Goal: Transaction & Acquisition: Purchase product/service

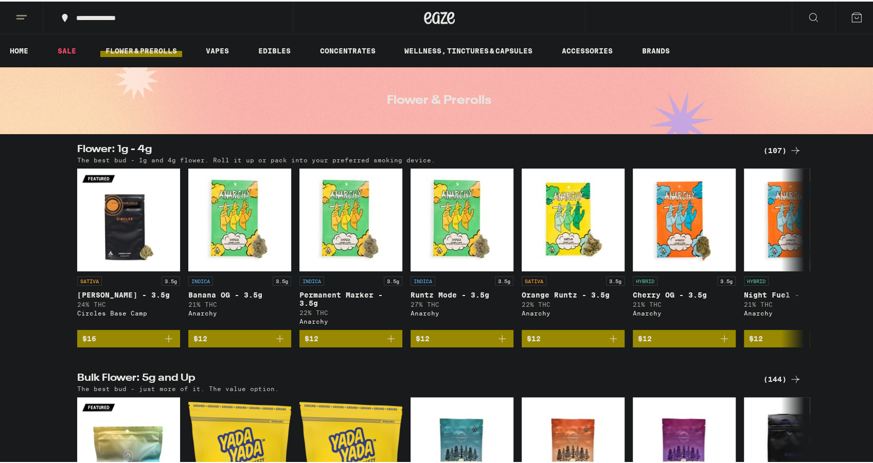
click at [144, 49] on link "FLOWER & PREROLLS" at bounding box center [141, 49] width 82 height 12
click at [747, 152] on div "Flower: 1g - 4g (107) The best bud - 1g and 4g flower. Roll it up or pack into …" at bounding box center [439, 152] width 741 height 19
click at [747, 152] on icon at bounding box center [795, 149] width 12 height 12
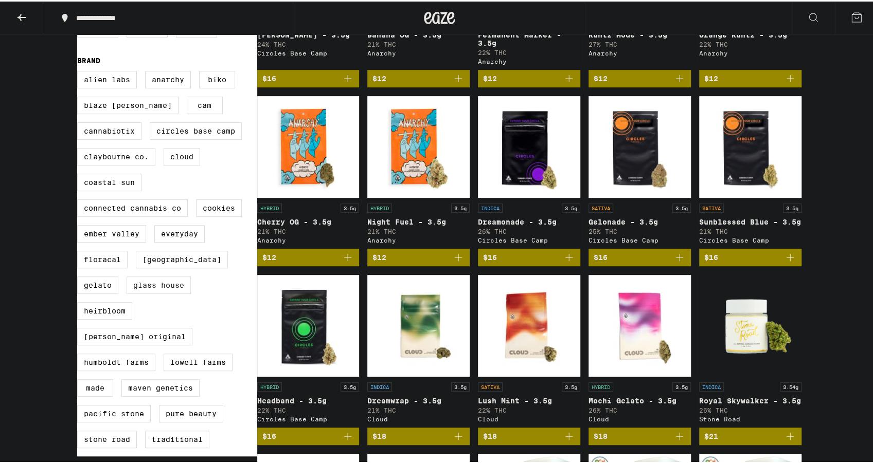
scroll to position [240, 0]
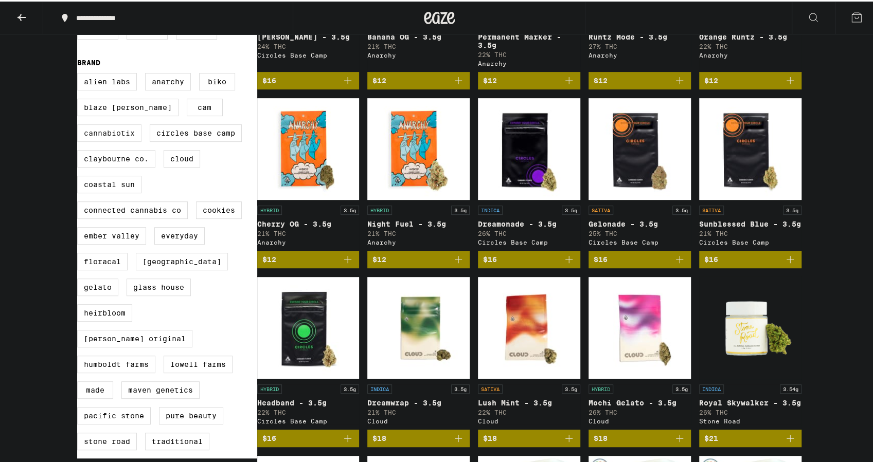
click at [126, 140] on label "Cannabiotix" at bounding box center [109, 131] width 64 height 17
click at [80, 74] on input "Cannabiotix" at bounding box center [79, 73] width 1 height 1
checkbox input "true"
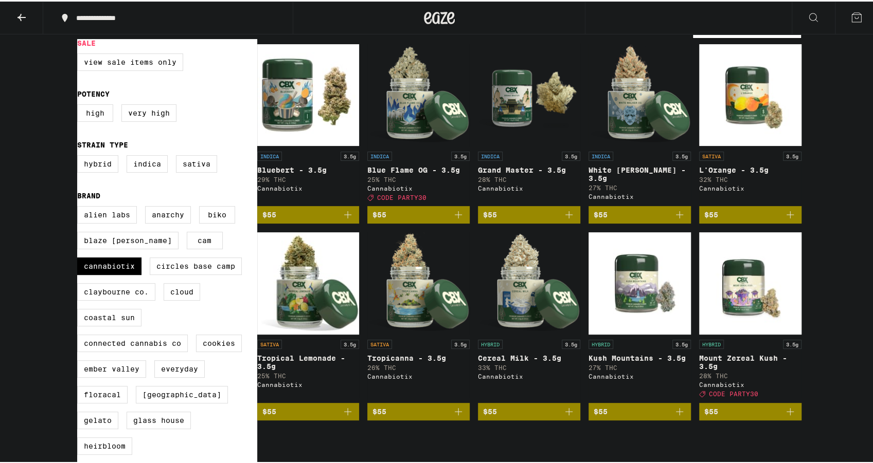
scroll to position [103, 0]
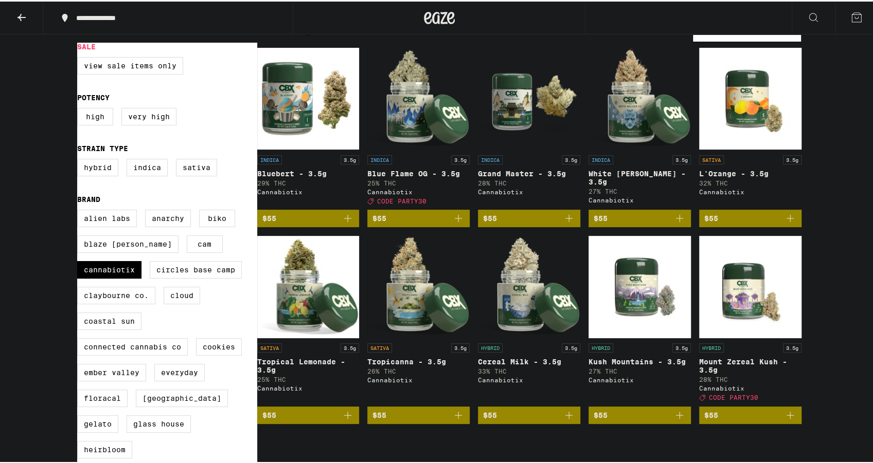
click at [430, 223] on span "$55" at bounding box center [418, 217] width 92 height 12
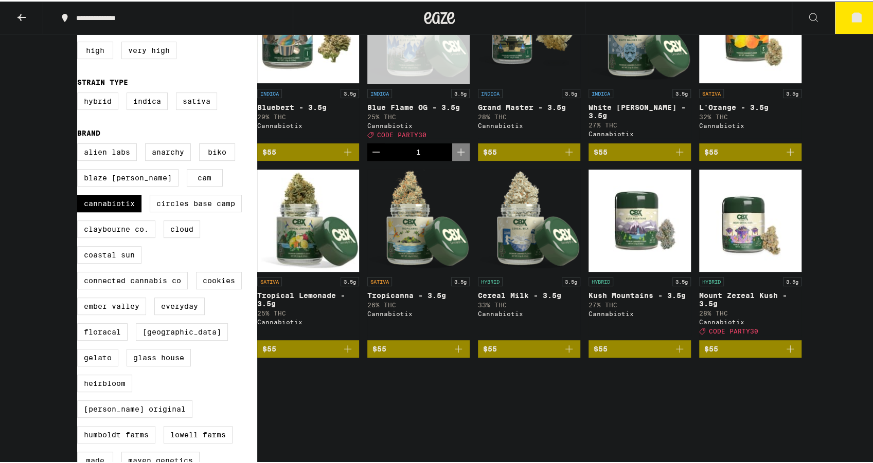
scroll to position [171, 0]
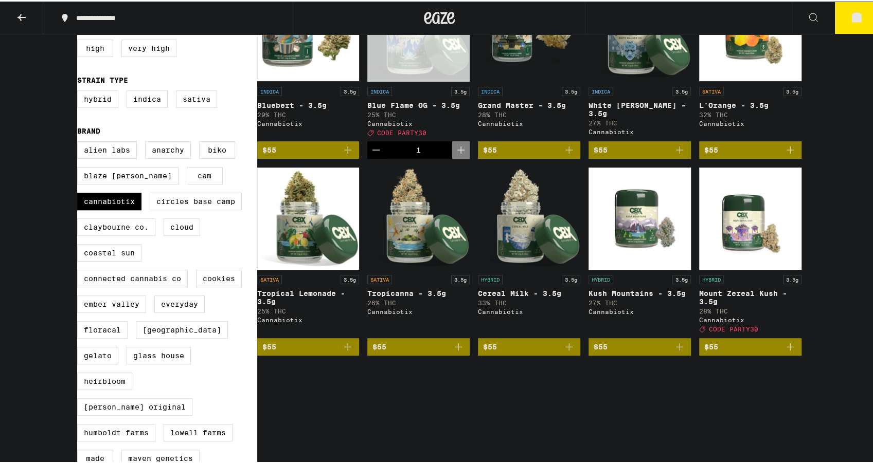
click at [747, 352] on span "$55" at bounding box center [750, 345] width 92 height 12
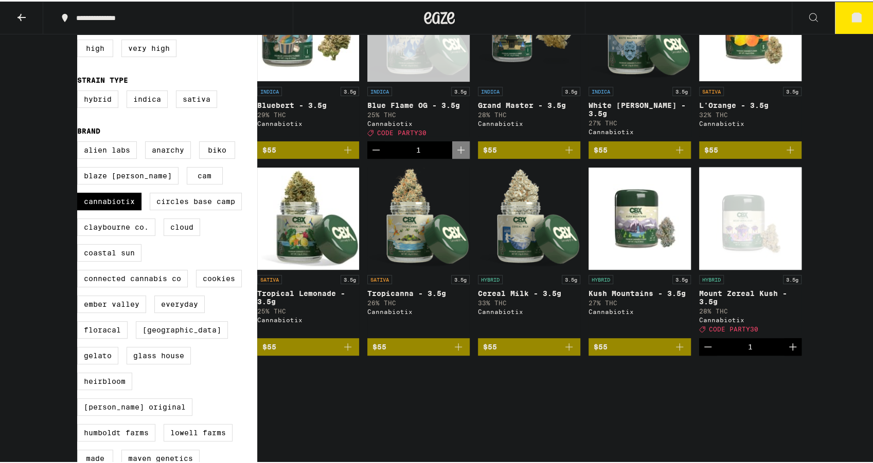
click at [375, 386] on div "Clear 1 filter Sale View Sale Items Only Potency High Very High Strain Type Hyb…" at bounding box center [439, 236] width 741 height 595
click at [747, 350] on div "1" at bounding box center [750, 346] width 5 height 8
click at [747, 22] on button "2" at bounding box center [856, 17] width 43 height 32
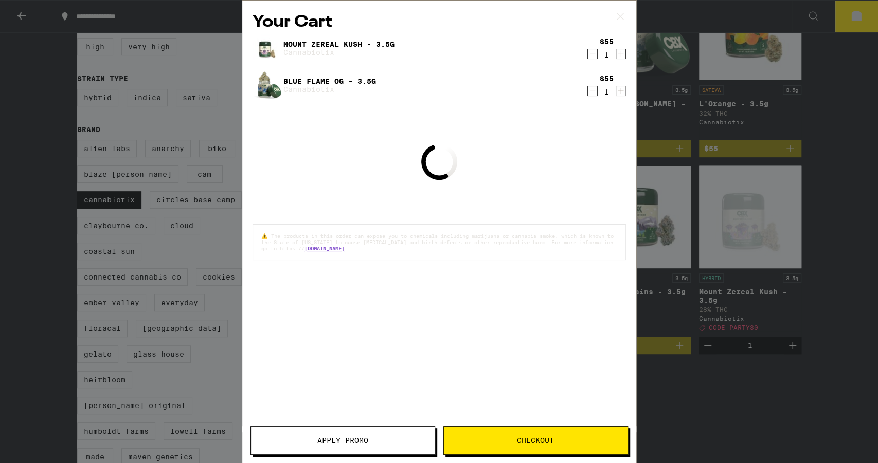
click at [747, 130] on div "Your Cart Mount Zereal Kush - 3.5g Cannabiotix $55 1 Blue Flame OG - 3.5g Canna…" at bounding box center [439, 231] width 878 height 463
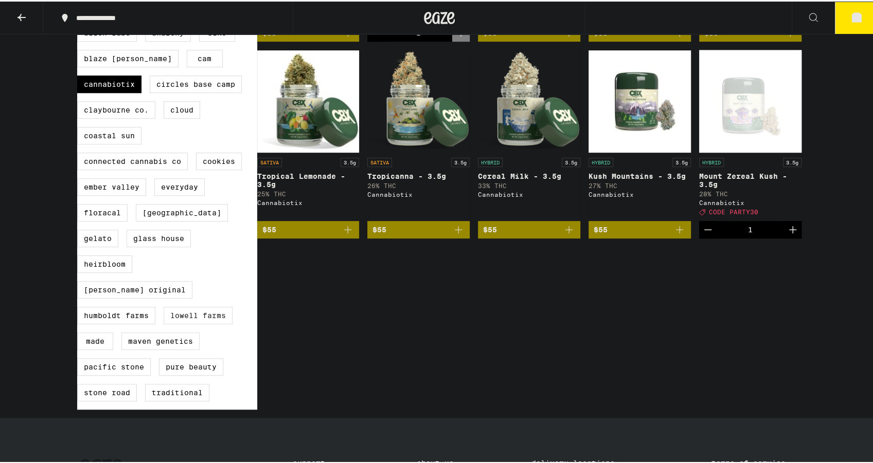
scroll to position [309, 0]
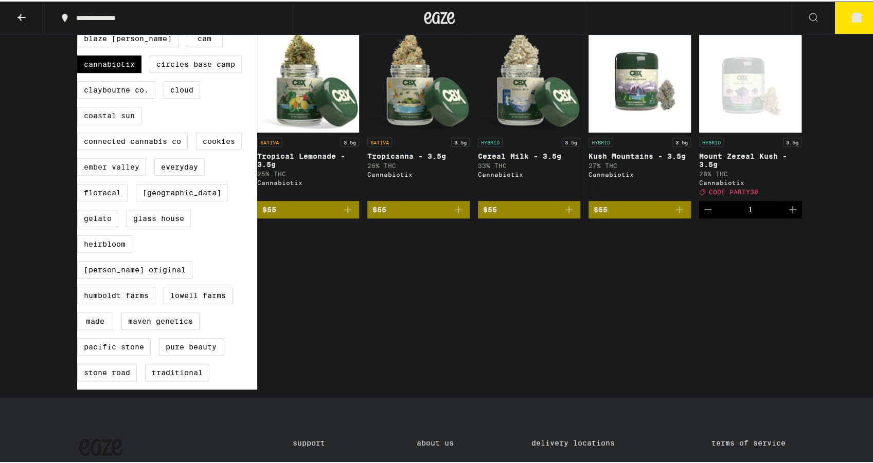
click at [121, 174] on label "Ember Valley" at bounding box center [111, 165] width 69 height 17
click at [80, 5] on input "Ember Valley" at bounding box center [79, 4] width 1 height 1
checkbox input "true"
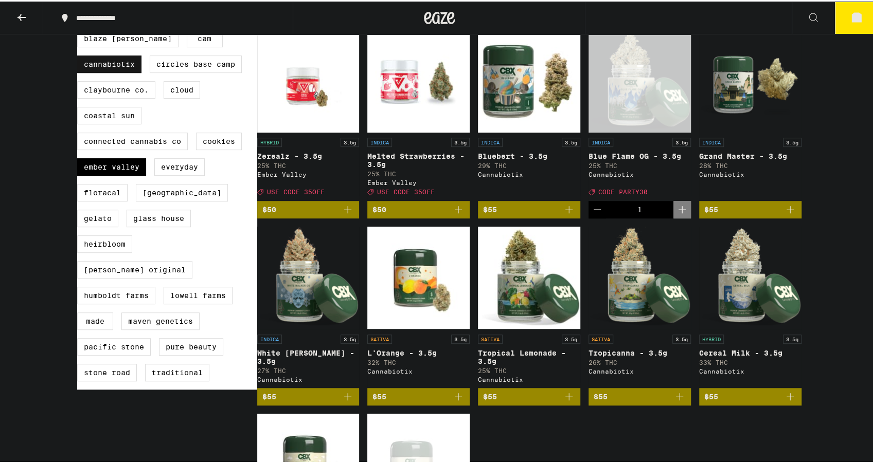
click at [121, 71] on label "Cannabiotix" at bounding box center [109, 62] width 64 height 17
click at [80, 5] on input "Cannabiotix" at bounding box center [79, 4] width 1 height 1
checkbox input "false"
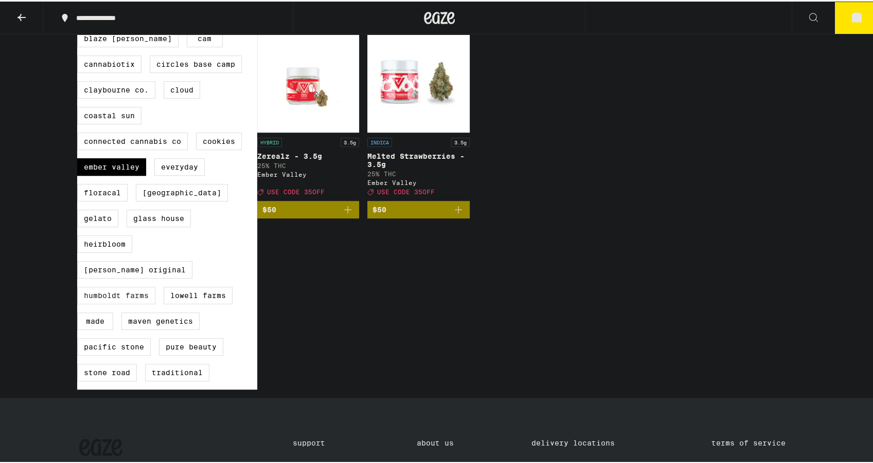
click at [124, 293] on label "Humboldt Farms" at bounding box center [116, 293] width 78 height 17
click at [80, 5] on input "Humboldt Farms" at bounding box center [79, 4] width 1 height 1
checkbox input "true"
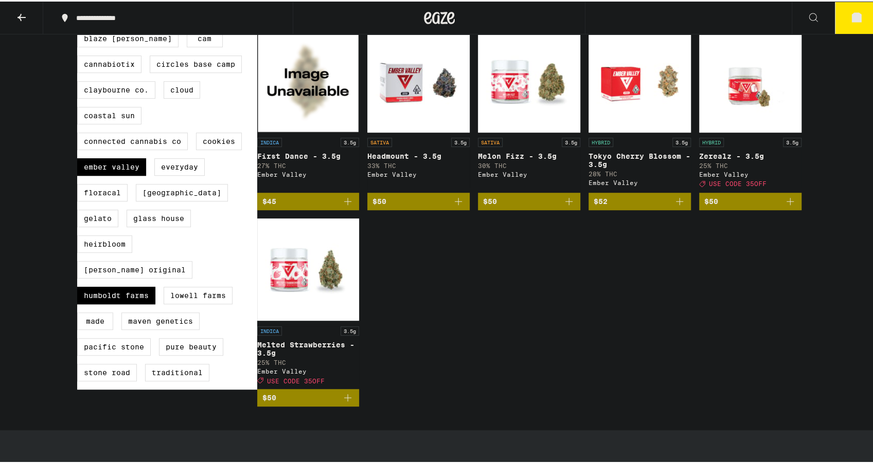
click at [747, 17] on icon at bounding box center [856, 16] width 12 height 12
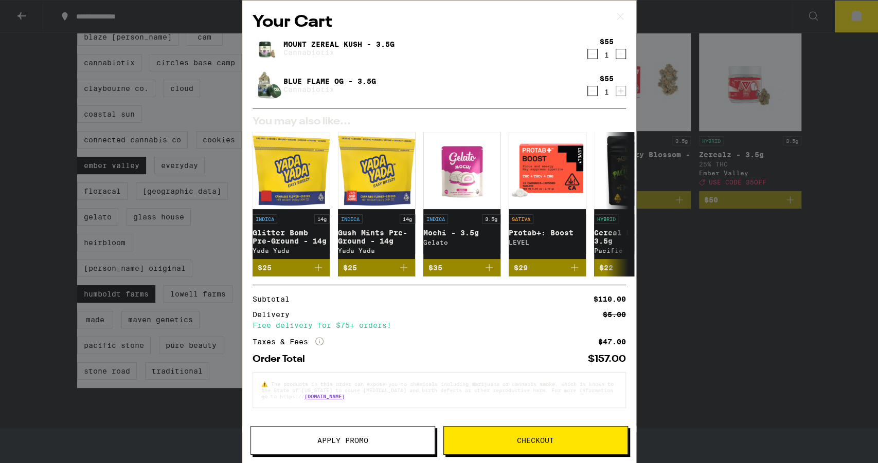
click at [693, 254] on div "Your Cart Mount Zereal Kush - 3.5g Cannabiotix $55 1 Blue Flame OG - 3.5g Canna…" at bounding box center [439, 231] width 878 height 463
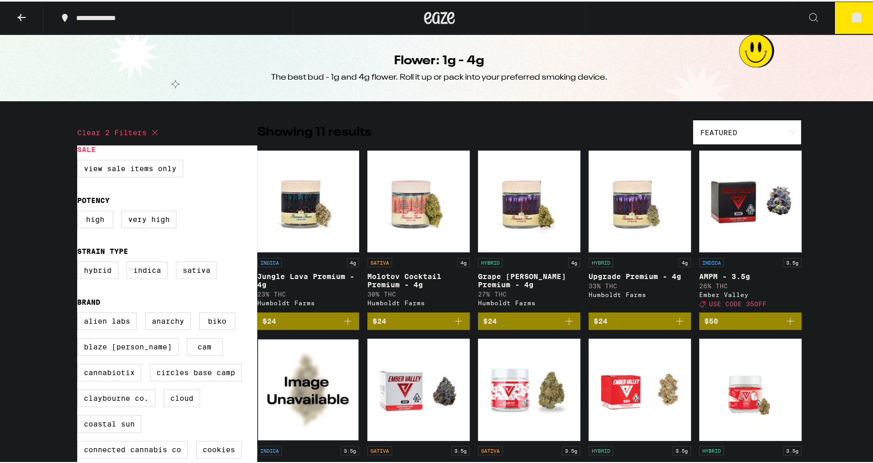
click at [747, 221] on img "Open page for AMPM - 3.5g from Ember Valley" at bounding box center [750, 200] width 102 height 103
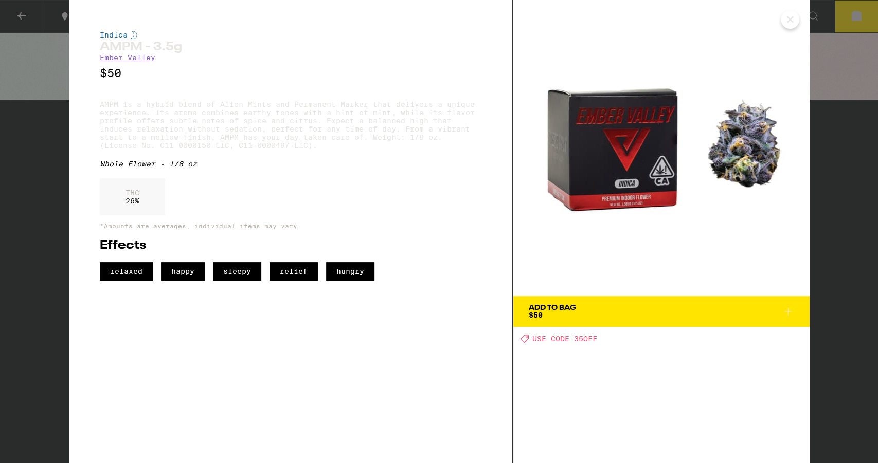
click at [747, 19] on icon "Close" at bounding box center [789, 19] width 5 height 5
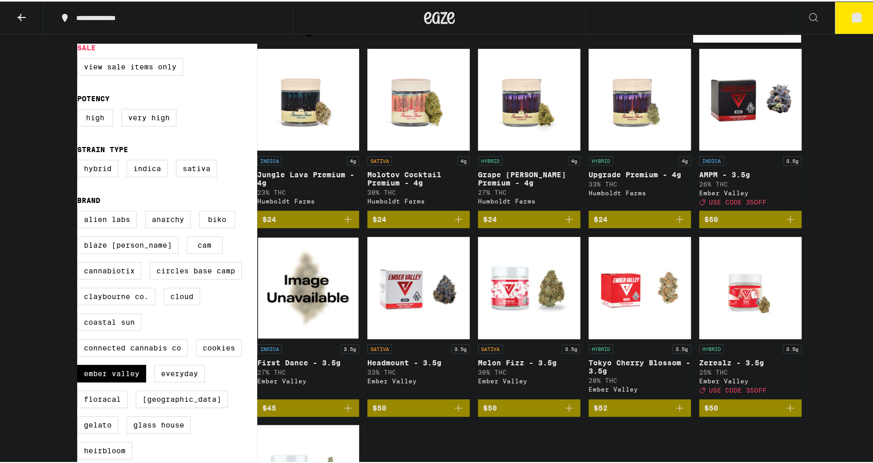
scroll to position [103, 0]
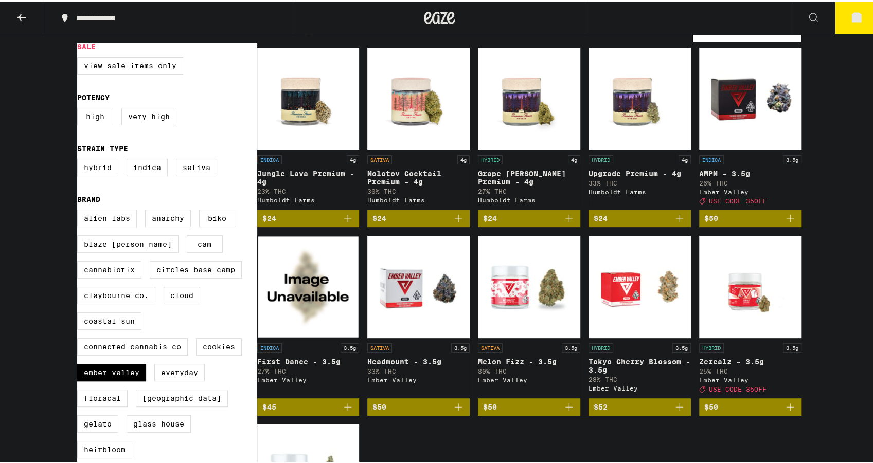
click at [747, 10] on button "2" at bounding box center [856, 17] width 43 height 32
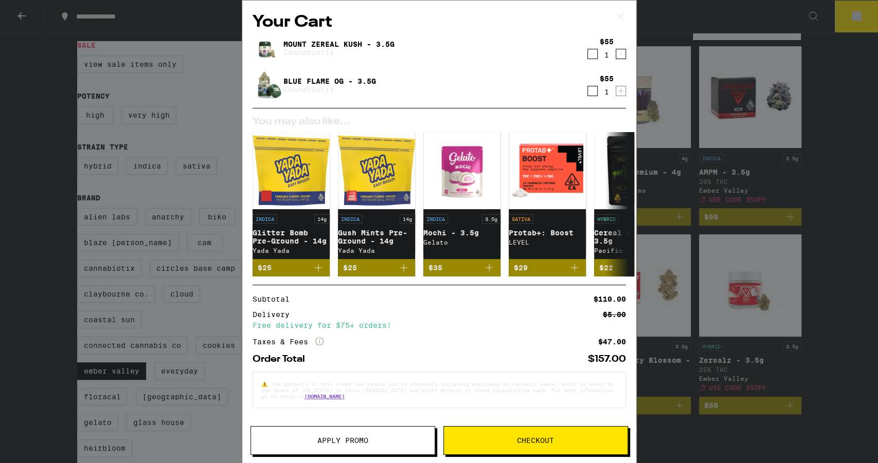
click at [747, 115] on div "Your Cart Mount Zereal Kush - 3.5g Cannabiotix $55 1 Blue Flame OG - 3.5g Canna…" at bounding box center [439, 231] width 878 height 463
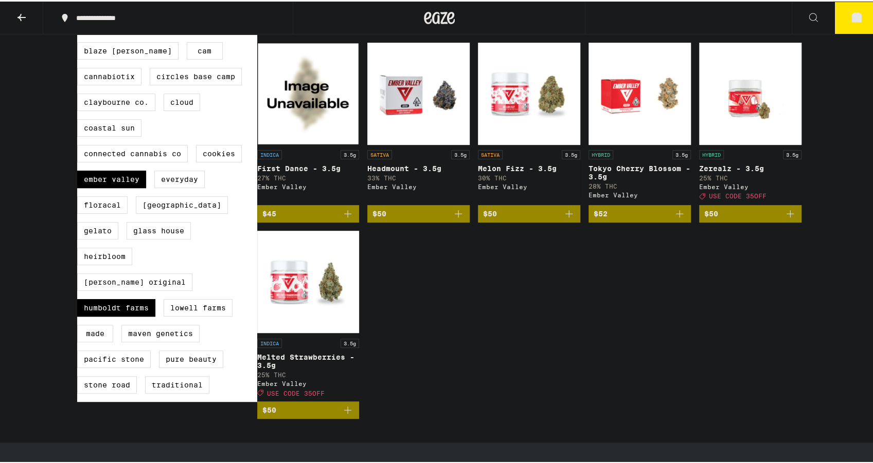
scroll to position [309, 0]
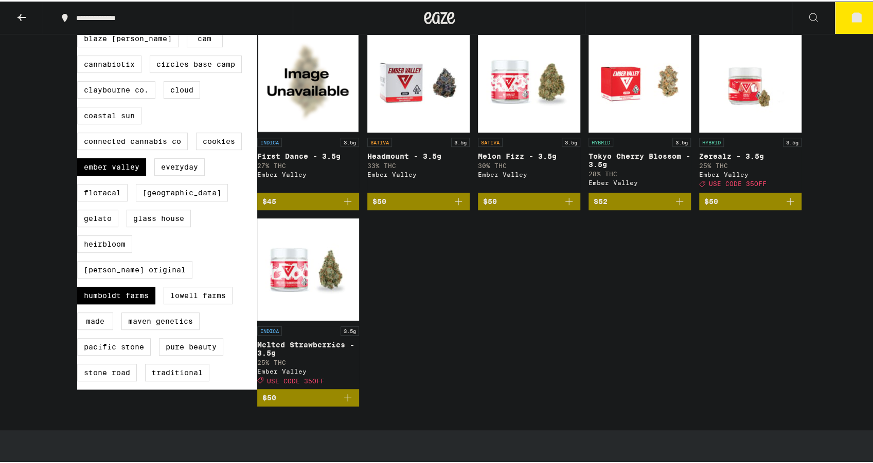
click at [316, 300] on img "Open page for Melted Strawberries - 3.5g from Ember Valley" at bounding box center [308, 268] width 102 height 103
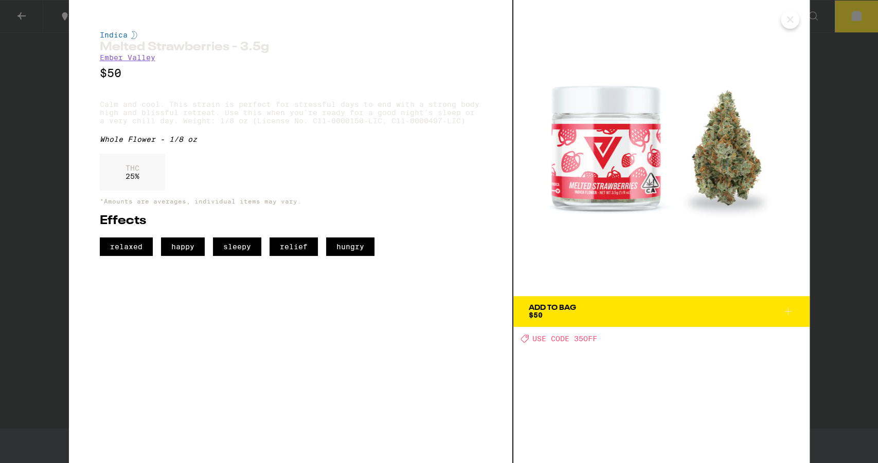
click at [747, 27] on icon "Close" at bounding box center [790, 19] width 12 height 15
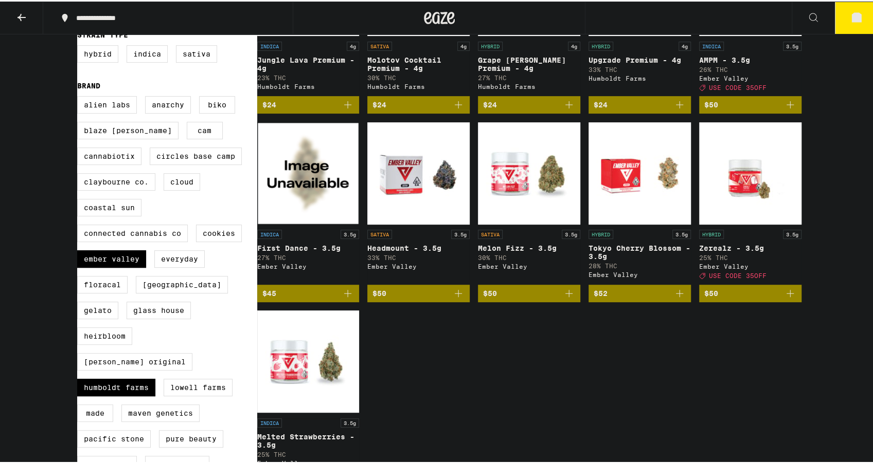
scroll to position [171, 0]
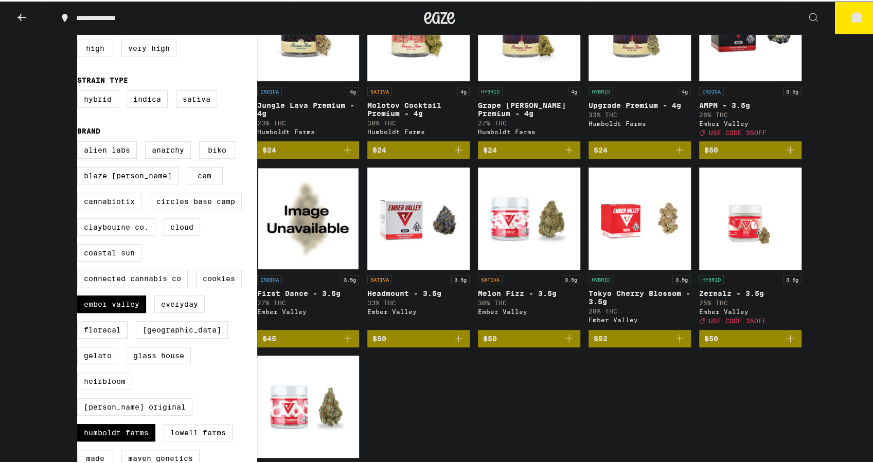
click at [439, 243] on img "Open page for Headmount - 3.5g from Ember Valley" at bounding box center [418, 217] width 102 height 103
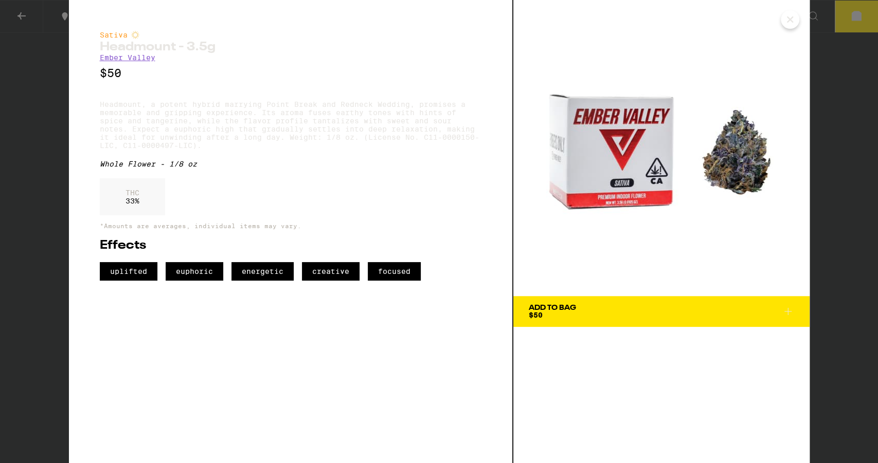
click at [747, 26] on icon "Close" at bounding box center [790, 19] width 12 height 15
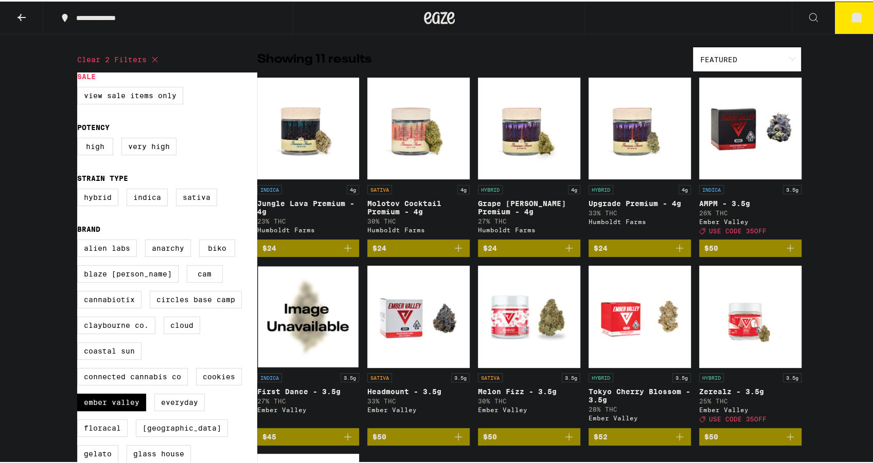
scroll to position [34, 0]
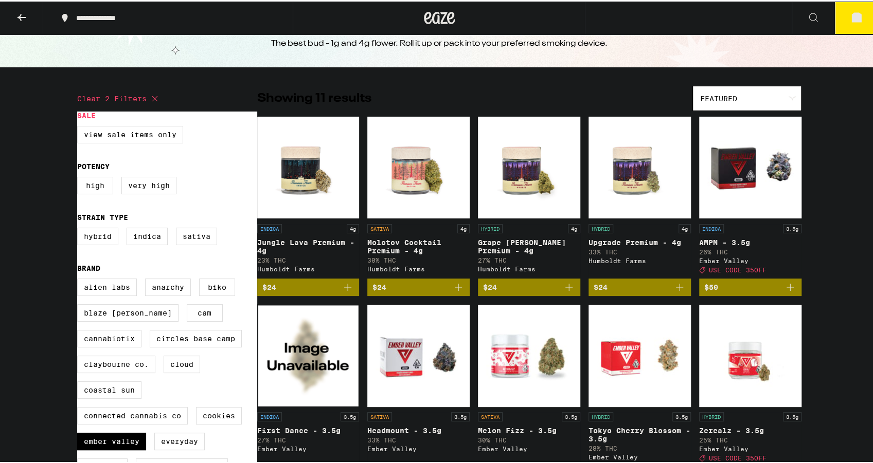
click at [747, 290] on span "$50" at bounding box center [750, 286] width 92 height 12
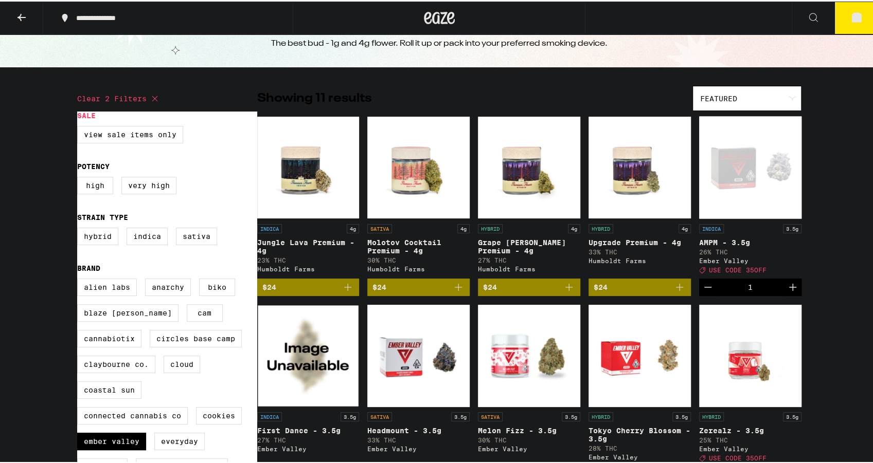
click at [747, 150] on div "**********" at bounding box center [439, 416] width 878 height 900
click at [747, 23] on button "3" at bounding box center [856, 17] width 43 height 32
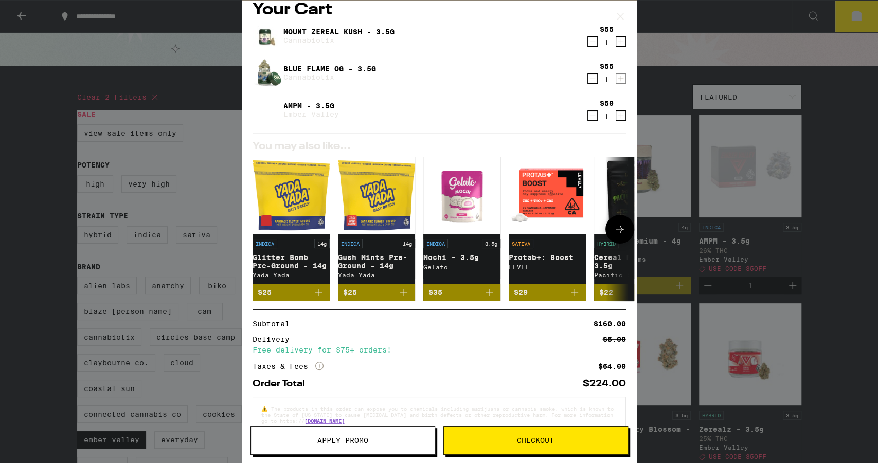
scroll to position [38, 0]
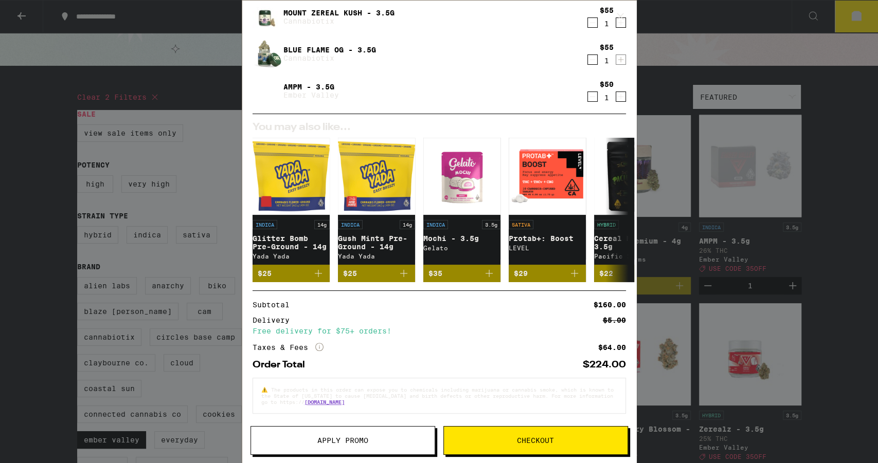
click at [315, 343] on icon "More Info" at bounding box center [319, 347] width 8 height 8
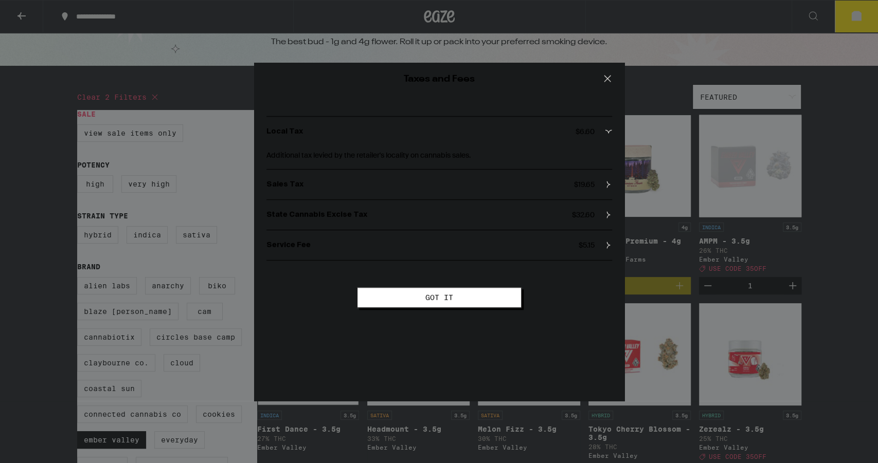
click at [611, 79] on icon at bounding box center [607, 78] width 15 height 15
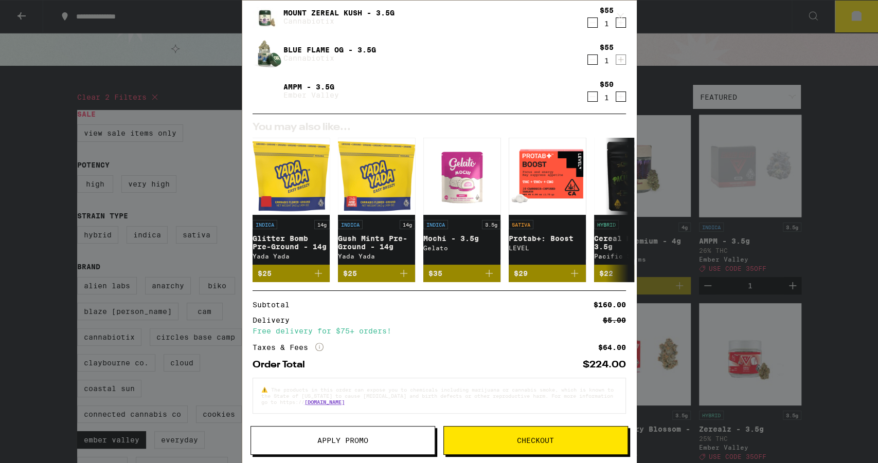
click at [323, 347] on icon "More Info" at bounding box center [319, 347] width 8 height 8
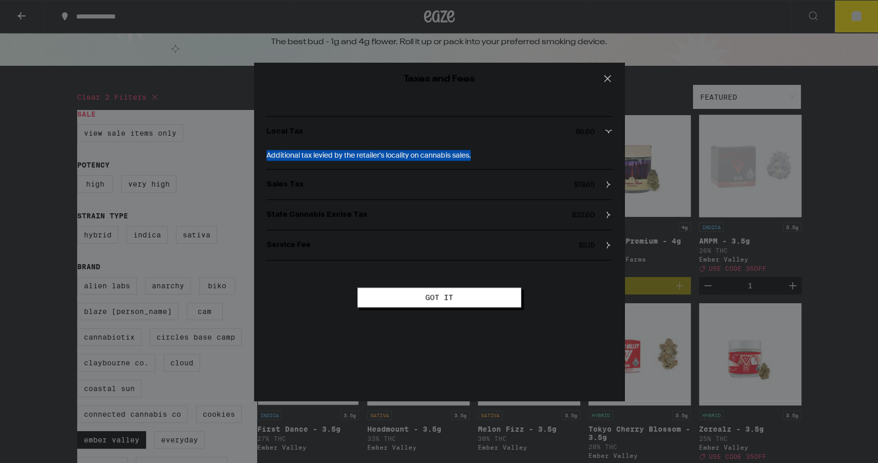
drag, startPoint x: 264, startPoint y: 156, endPoint x: 524, endPoint y: 163, distance: 259.8
click at [524, 163] on div "Local Tax $ 6.60 Additional tax levied by the retailer's locality on cannabis s…" at bounding box center [439, 184] width 370 height 177
click at [602, 86] on button at bounding box center [608, 79] width 32 height 33
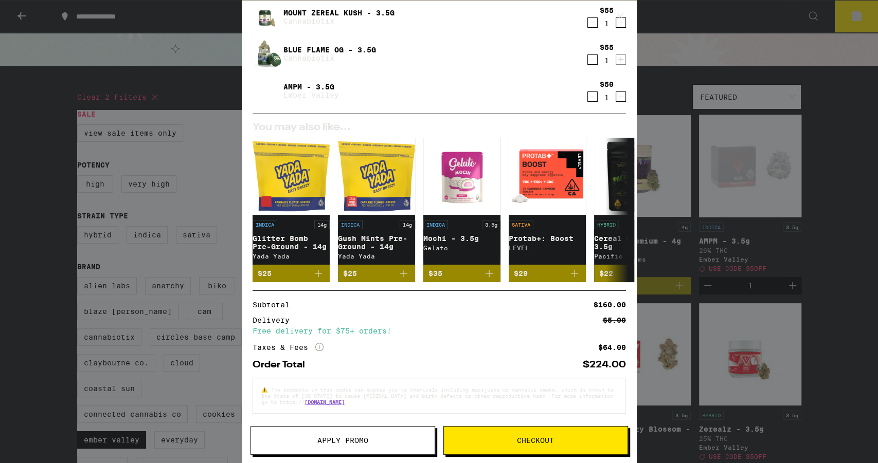
click at [382, 386] on button "Apply Promo" at bounding box center [342, 440] width 185 height 29
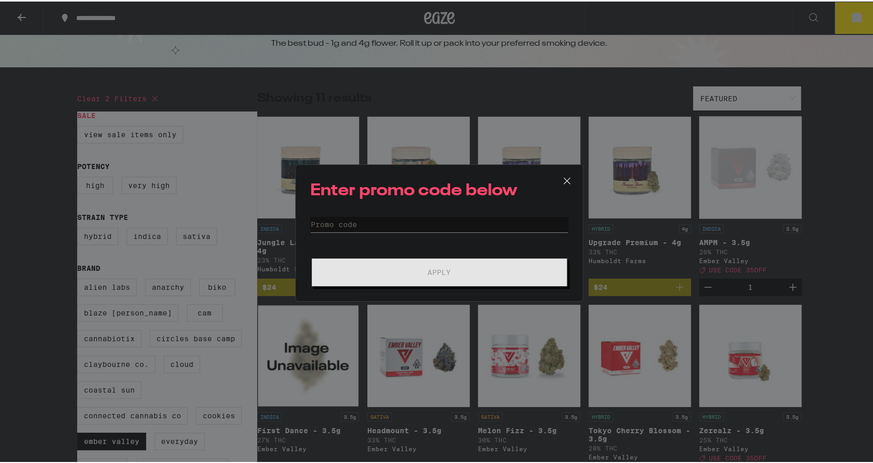
click at [431, 231] on form "Promo Code Apply" at bounding box center [439, 251] width 258 height 70
click at [429, 222] on input "Promo Code" at bounding box center [439, 223] width 258 height 15
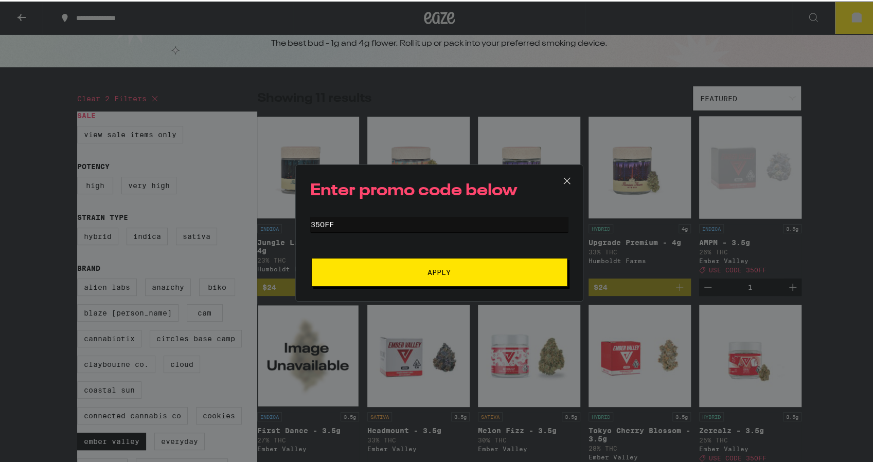
type input "35off"
click at [311, 257] on button "Apply" at bounding box center [439, 271] width 256 height 29
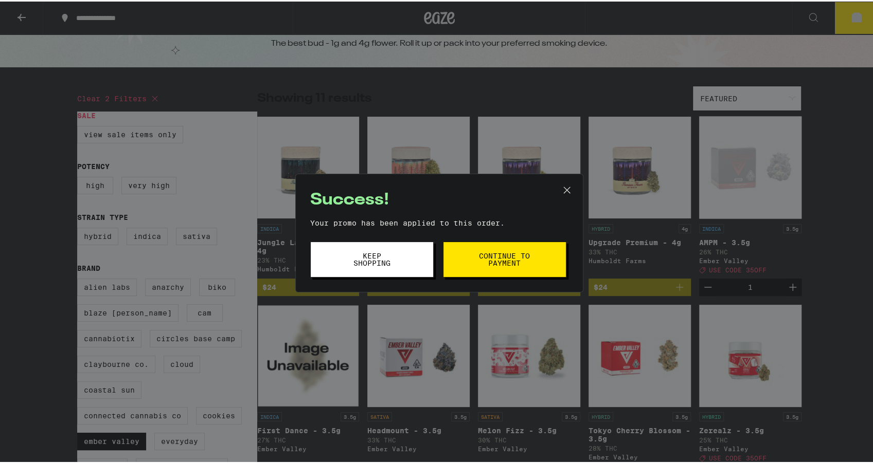
click at [400, 263] on button "Keep Shopping" at bounding box center [371, 258] width 123 height 36
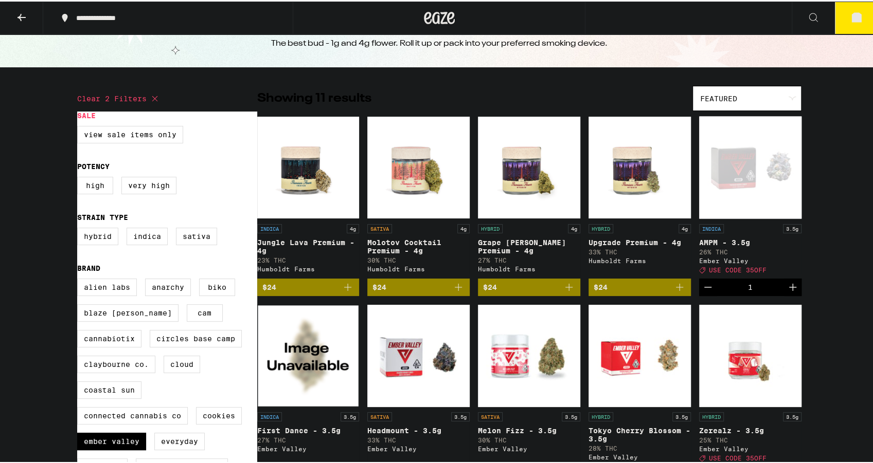
click at [747, 22] on button "3" at bounding box center [856, 17] width 43 height 32
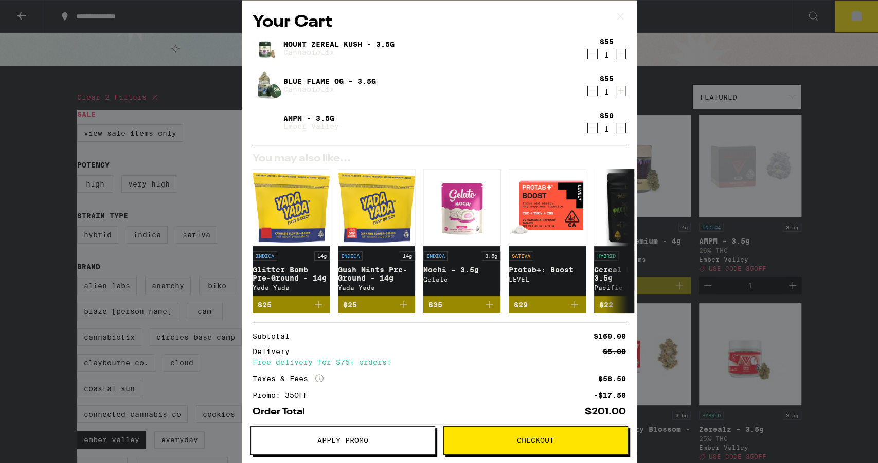
click at [747, 288] on div "Your Cart Mount Zereal Kush - 3.5g Cannabiotix $55 1 Blue Flame OG - 3.5g Canna…" at bounding box center [439, 231] width 878 height 463
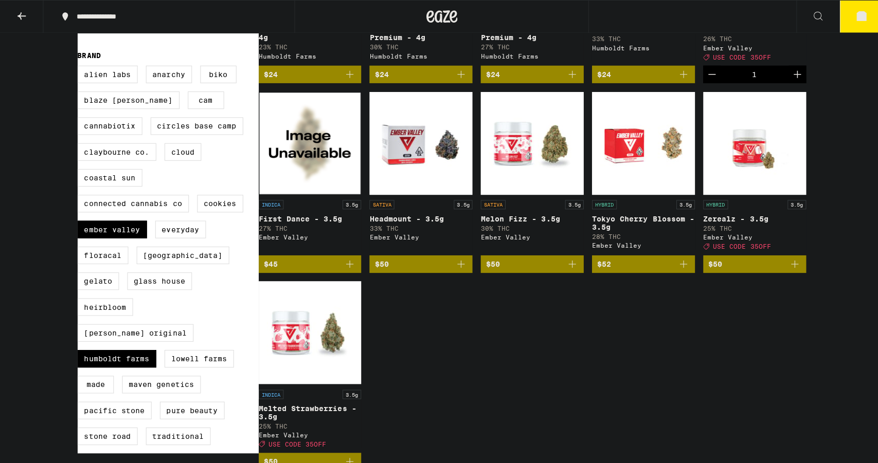
scroll to position [137, 0]
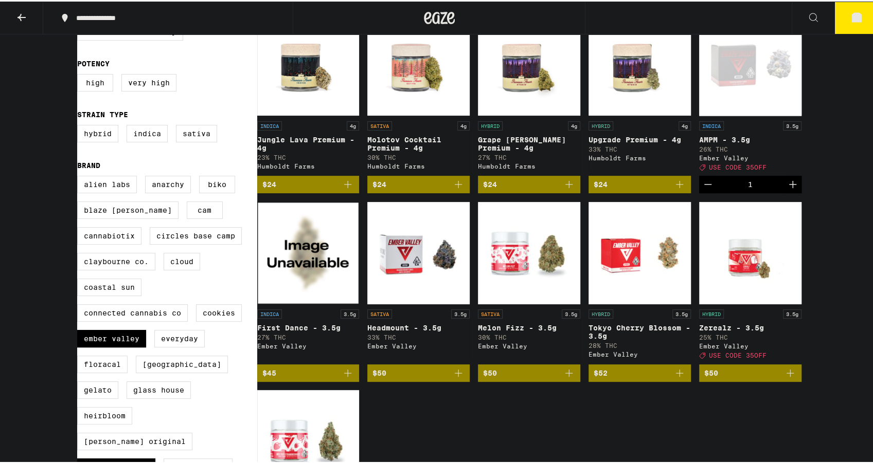
click at [747, 27] on button "3" at bounding box center [856, 17] width 43 height 32
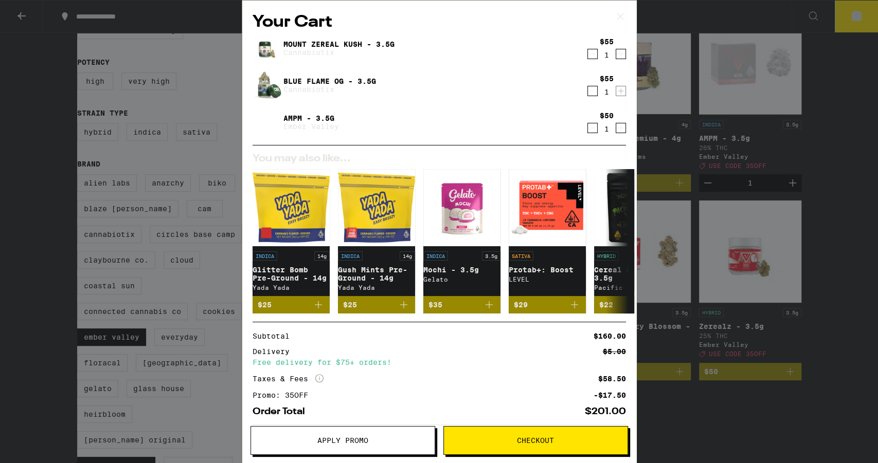
click at [330, 43] on link "Mount Zereal Kush - 3.5g" at bounding box center [338, 44] width 111 height 8
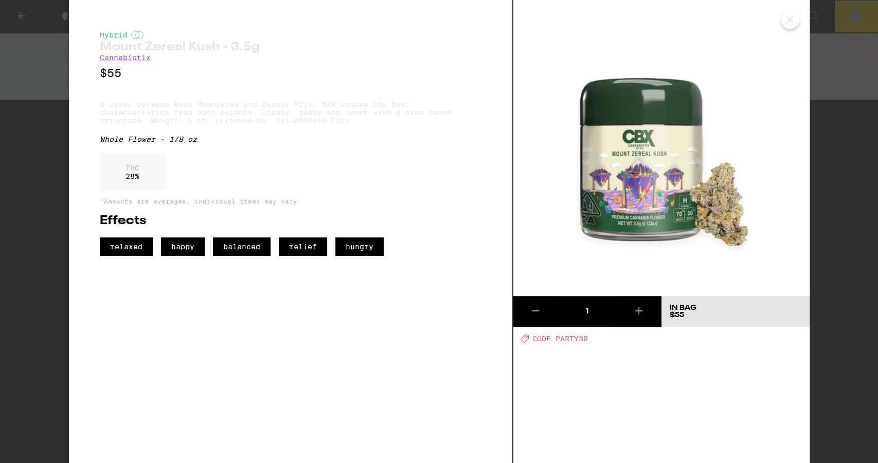
click at [747, 21] on icon "Close" at bounding box center [790, 19] width 12 height 15
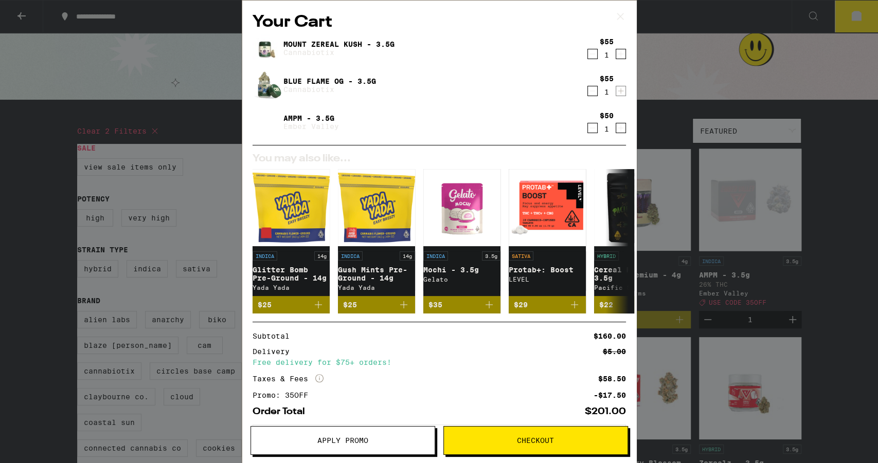
click at [306, 79] on link "Blue Flame OG - 3.5g" at bounding box center [329, 81] width 93 height 8
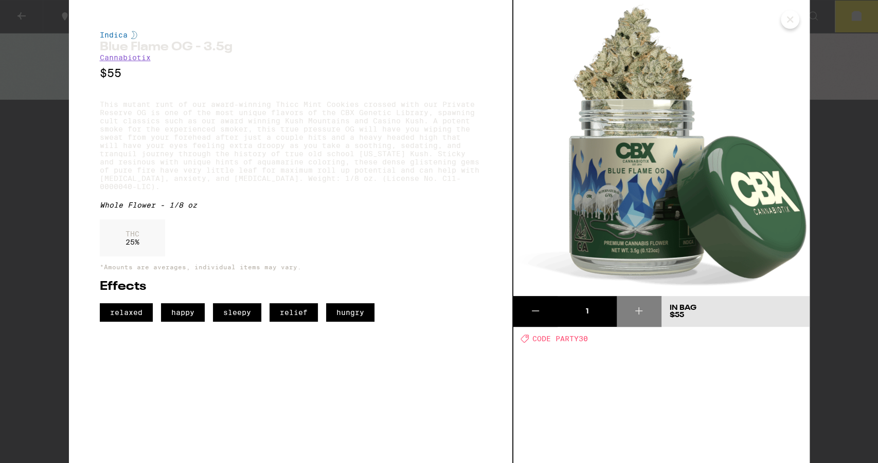
click at [747, 19] on icon "Close" at bounding box center [790, 19] width 12 height 15
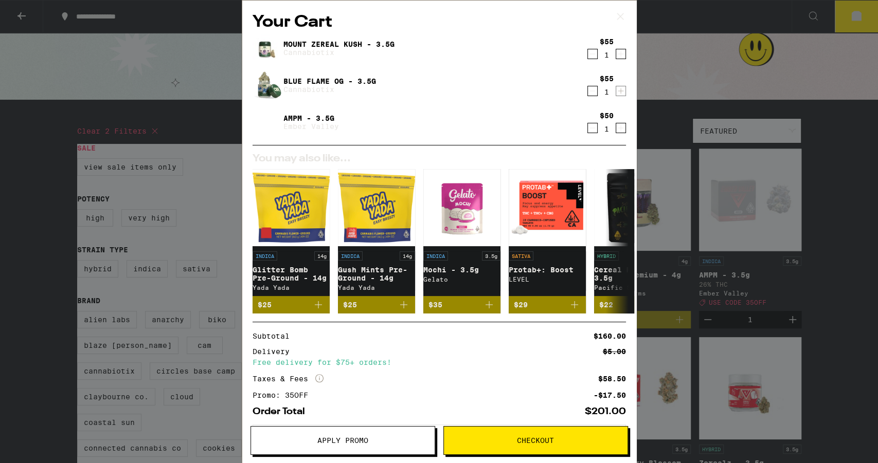
click at [311, 119] on link "AMPM - 3.5g" at bounding box center [311, 118] width 56 height 8
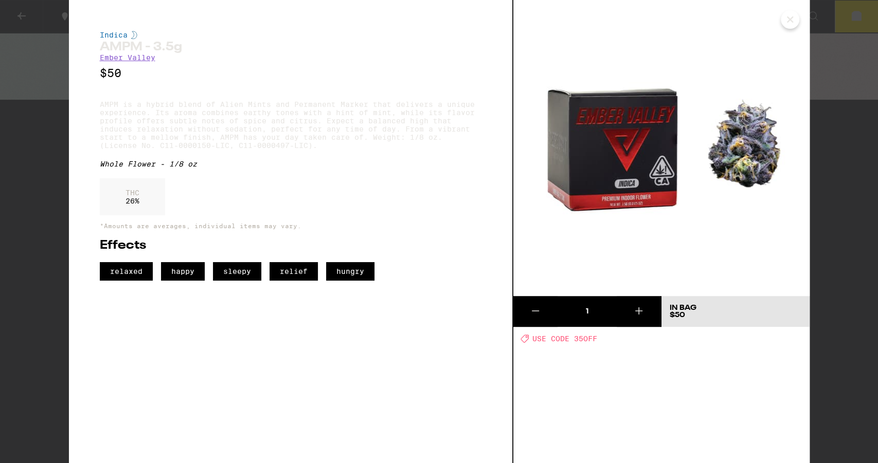
click at [747, 21] on icon "Close" at bounding box center [789, 19] width 5 height 5
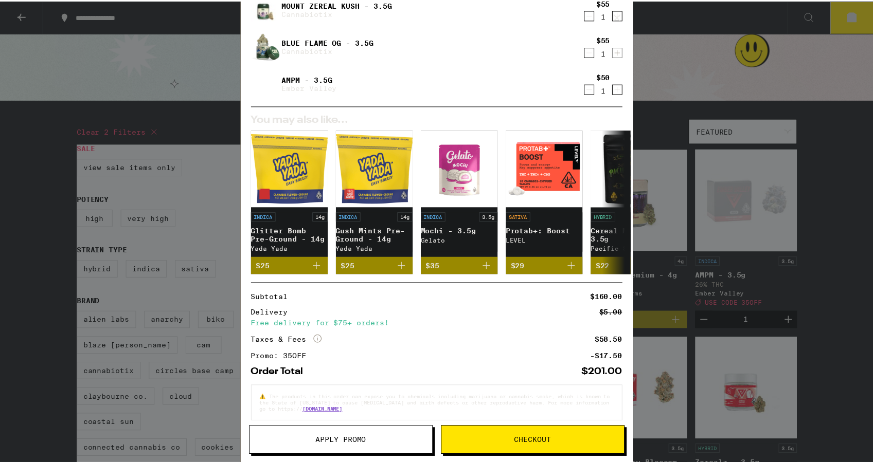
scroll to position [53, 0]
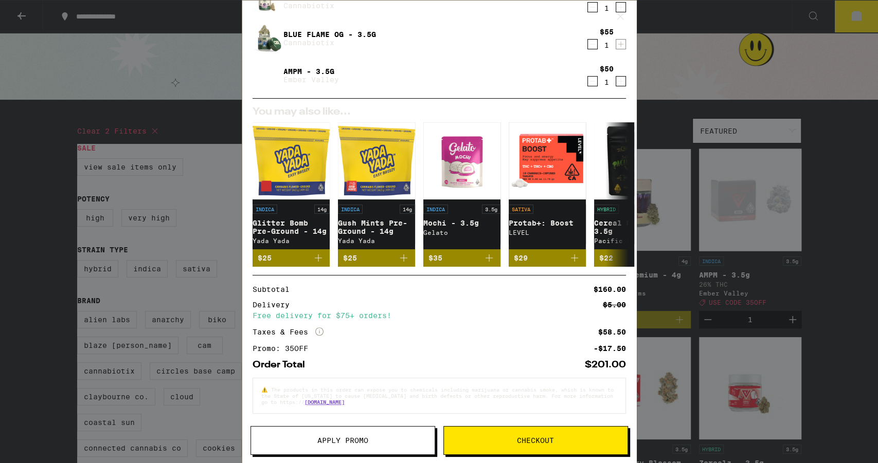
click at [495, 386] on button "Checkout" at bounding box center [535, 440] width 185 height 29
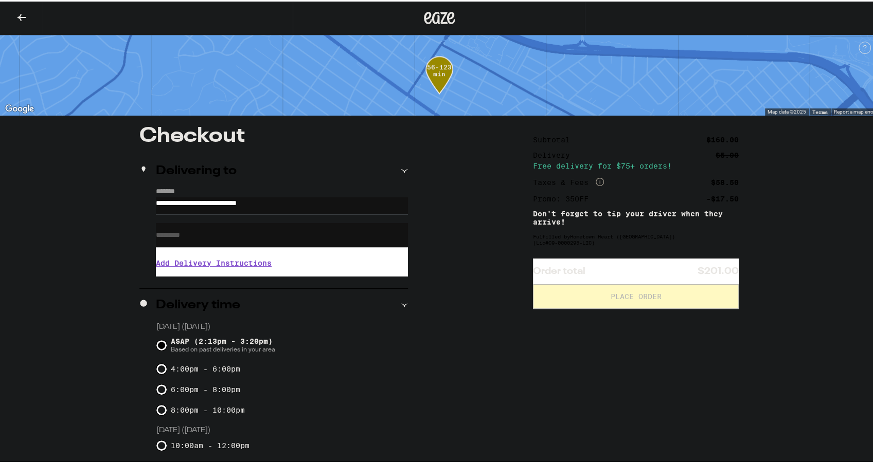
click at [280, 245] on input "Apt/Suite" at bounding box center [282, 234] width 252 height 25
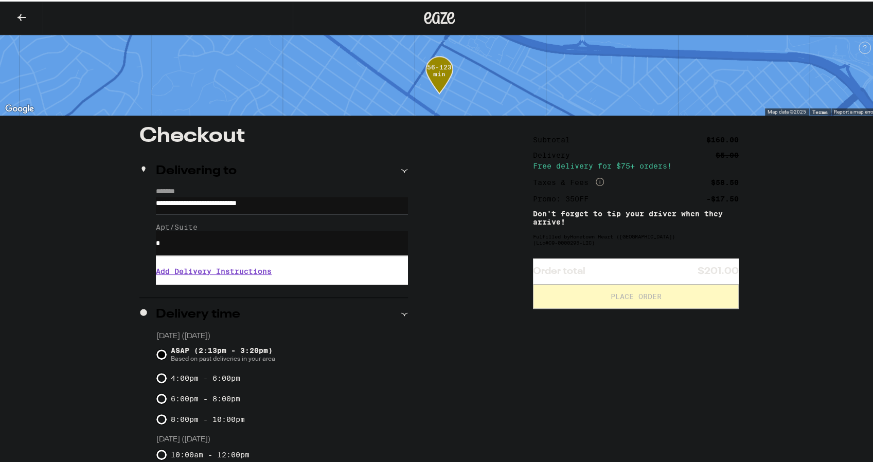
type input "*"
click at [427, 264] on div "**********" at bounding box center [439, 438] width 741 height 629
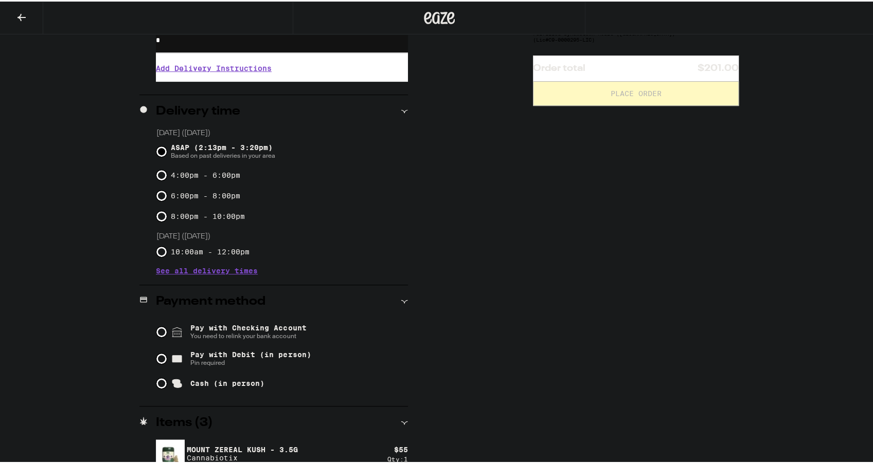
scroll to position [206, 0]
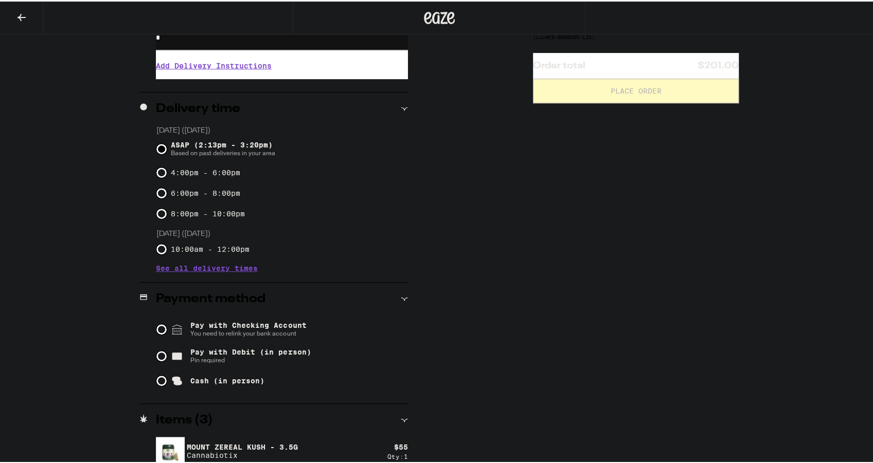
click at [281, 329] on span "You need to relink your bank account" at bounding box center [248, 332] width 116 height 8
click at [167, 329] on input "Pay with Checking Account You need to relink your bank account" at bounding box center [161, 328] width 10 height 10
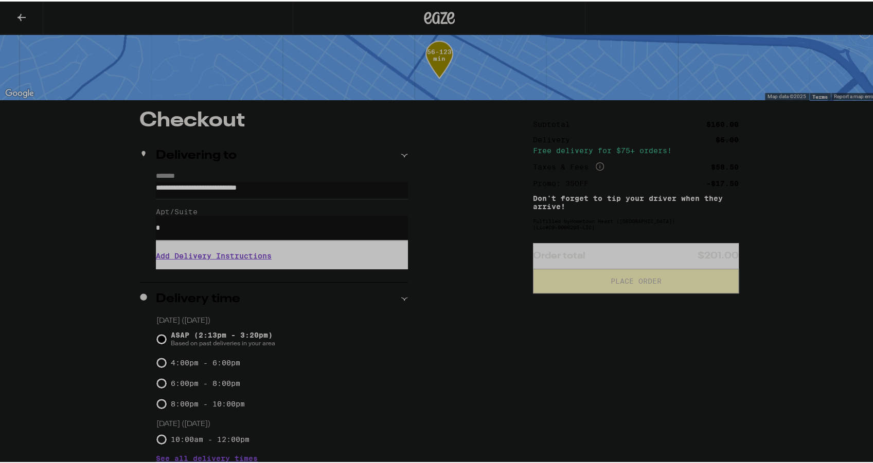
scroll to position [0, 0]
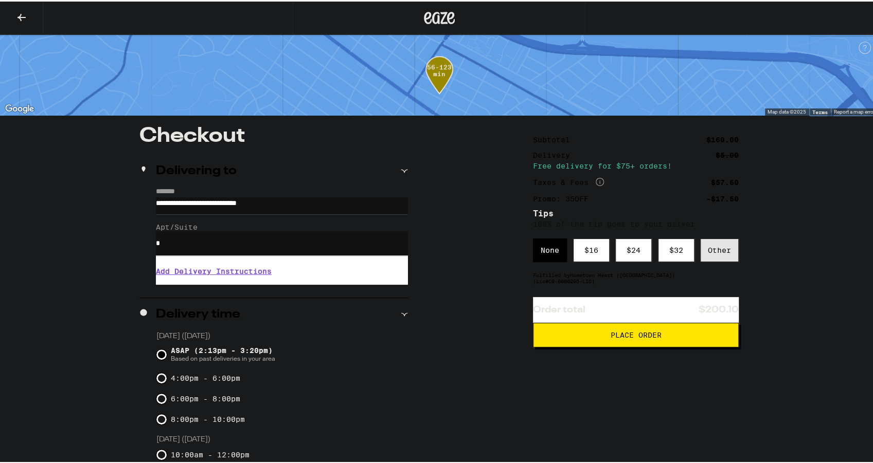
click at [712, 258] on div "Other" at bounding box center [719, 249] width 39 height 24
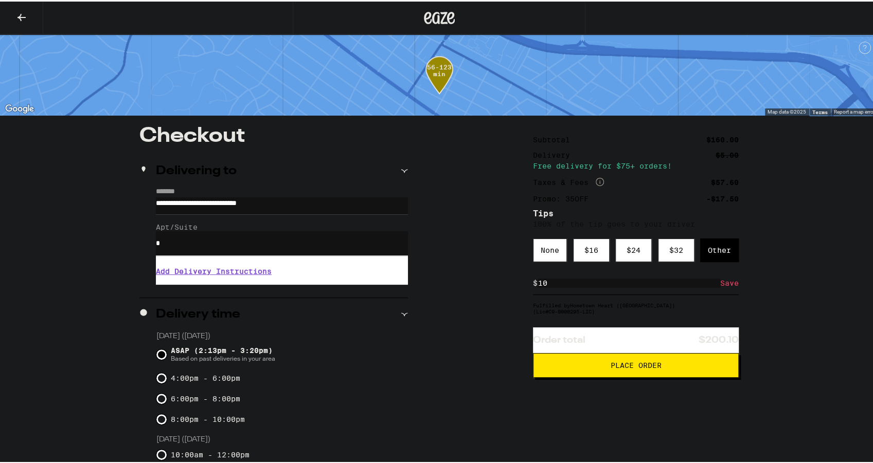
type input "10"
click at [747, 303] on div "**********" at bounding box center [439, 455] width 741 height 662
click at [647, 386] on div "Subtotal $160.00 Delivery $5.00 Free delivery for $75+ orders! Taxes & Fees Mor…" at bounding box center [636, 455] width 206 height 662
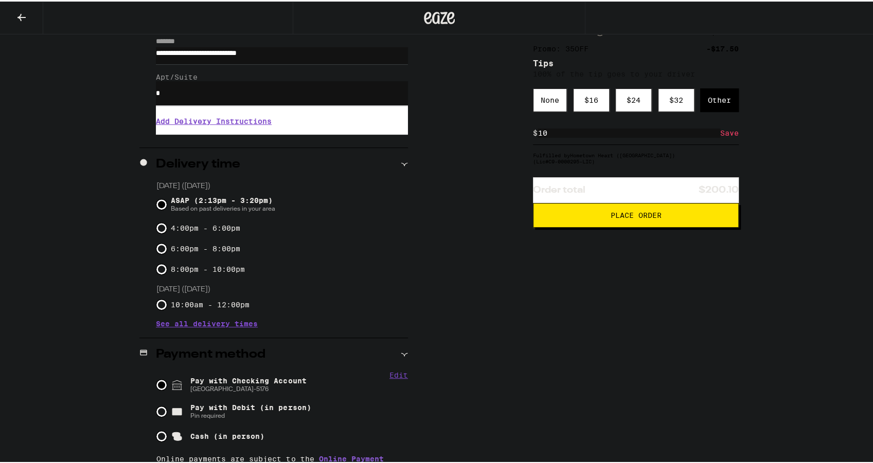
scroll to position [14, 0]
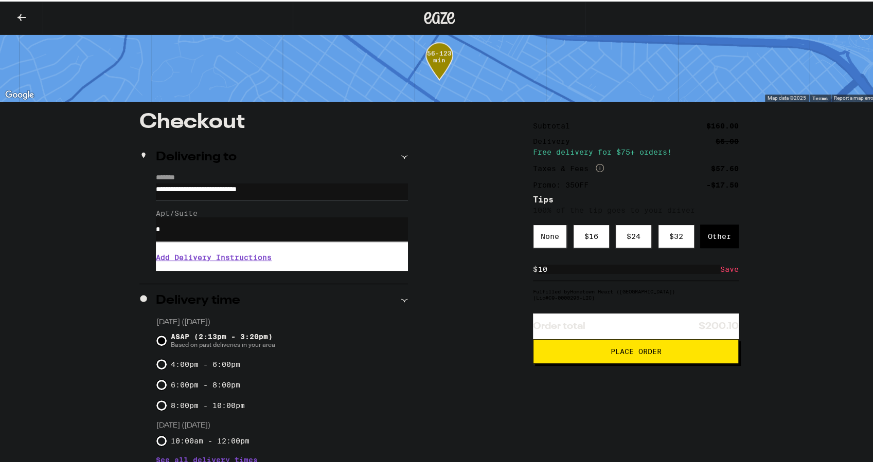
click at [633, 363] on button "Place Order" at bounding box center [636, 350] width 206 height 25
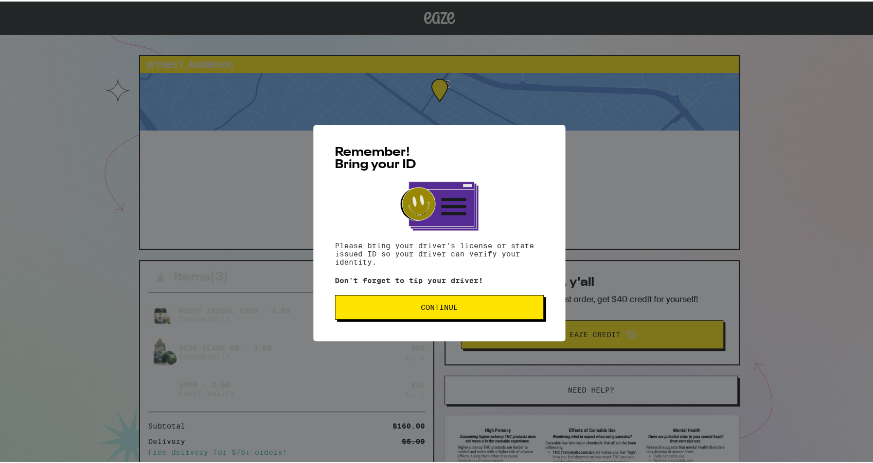
click at [472, 309] on span "Continue" at bounding box center [439, 305] width 191 height 7
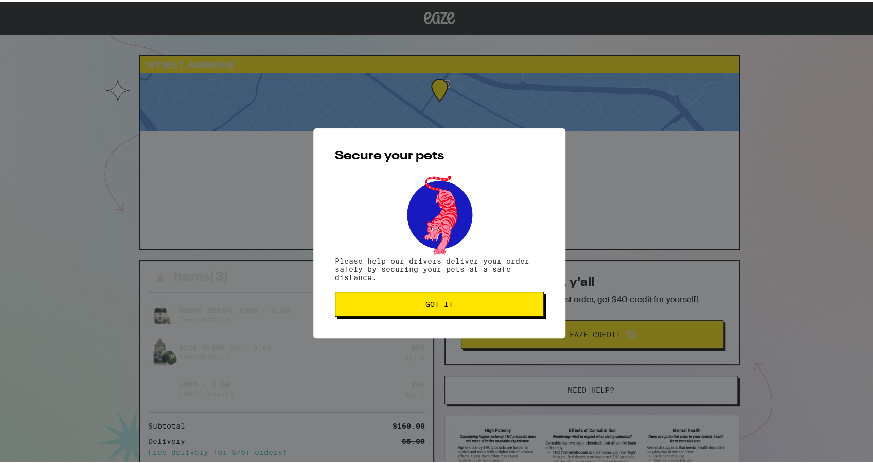
click at [472, 309] on button "Got it" at bounding box center [439, 303] width 209 height 25
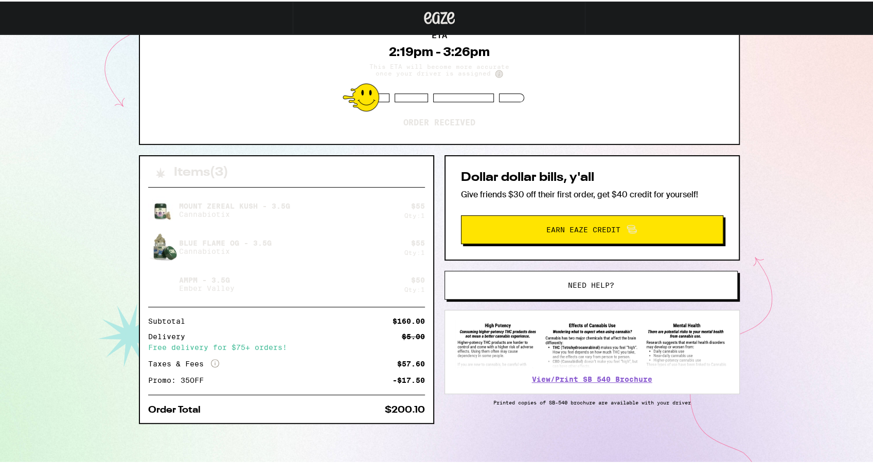
scroll to position [106, 0]
